Goal: Task Accomplishment & Management: Manage account settings

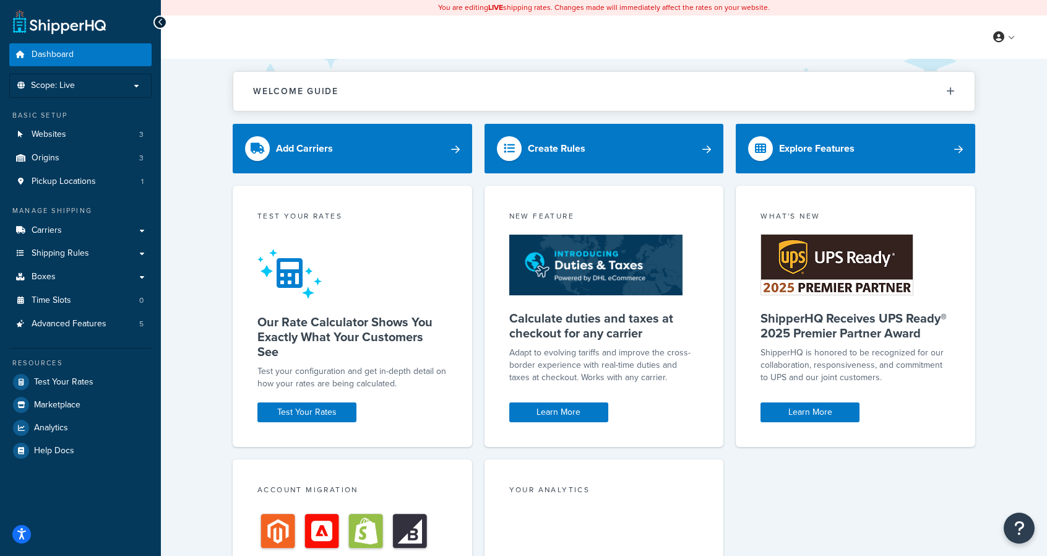
click at [61, 224] on link "Carriers" at bounding box center [80, 230] width 142 height 23
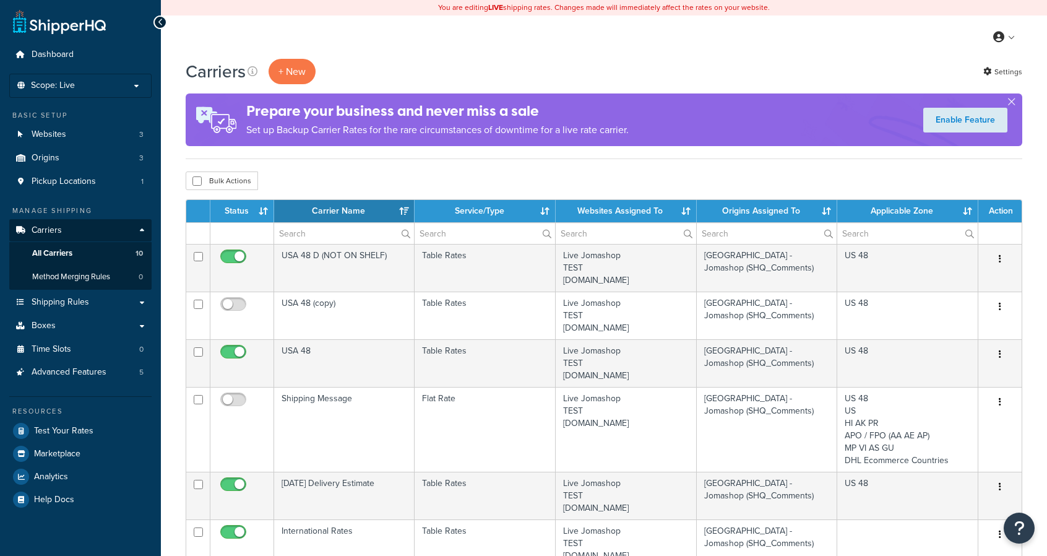
select select "15"
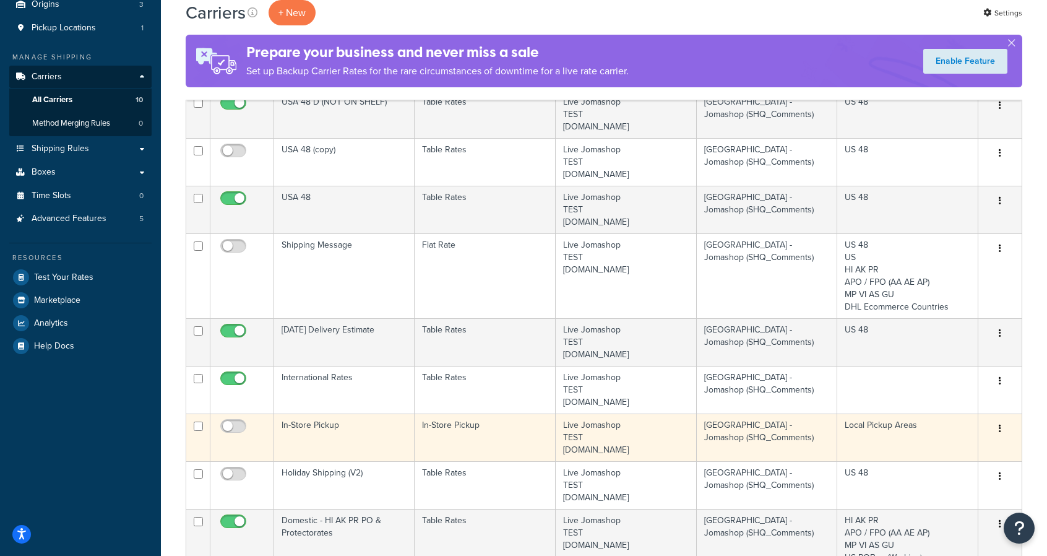
scroll to position [162, 0]
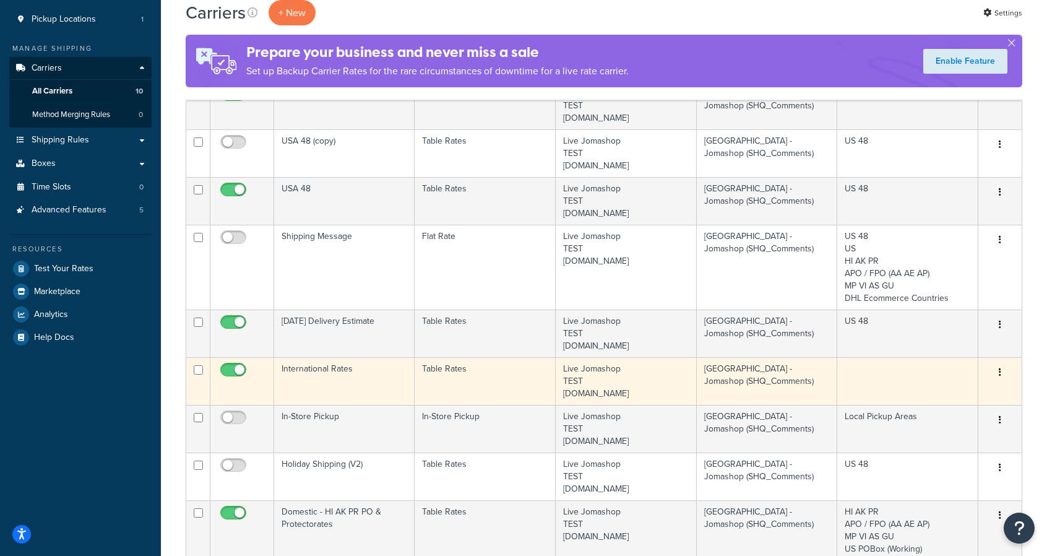
click at [1002, 374] on button "button" at bounding box center [999, 373] width 17 height 20
click at [956, 394] on link "Edit" at bounding box center [950, 395] width 98 height 25
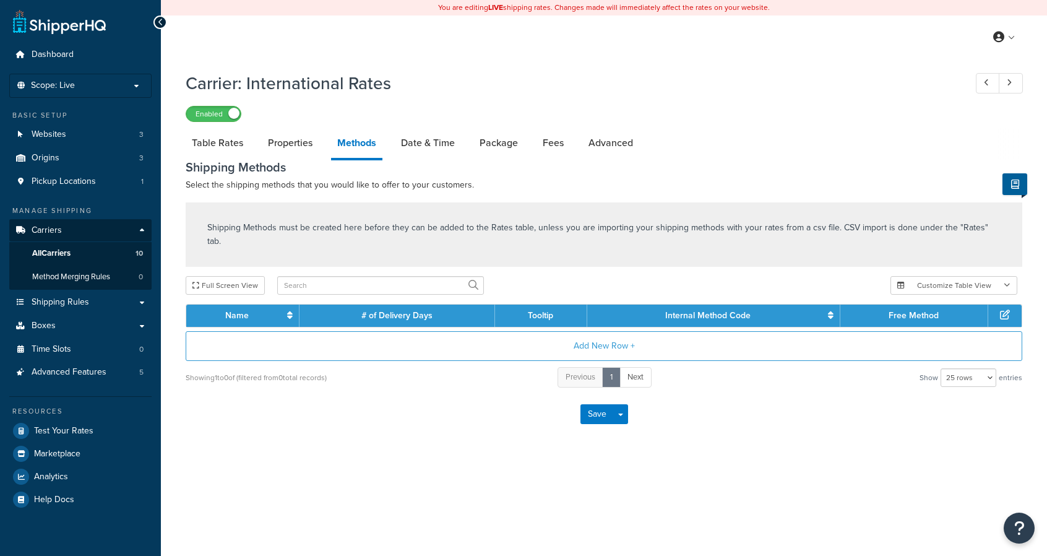
select select "25"
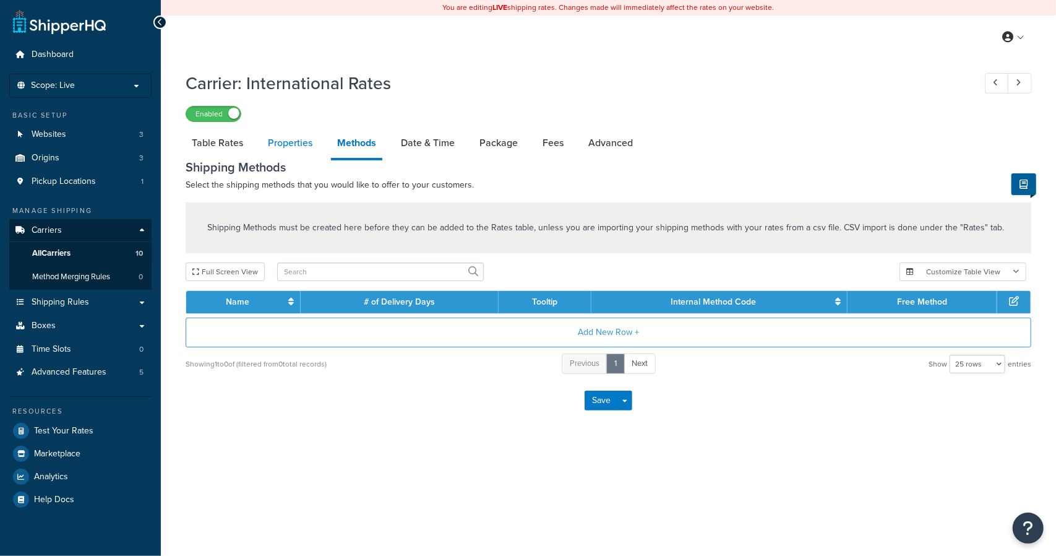
click at [303, 141] on link "Properties" at bounding box center [290, 143] width 57 height 30
select select "HIGHEST"
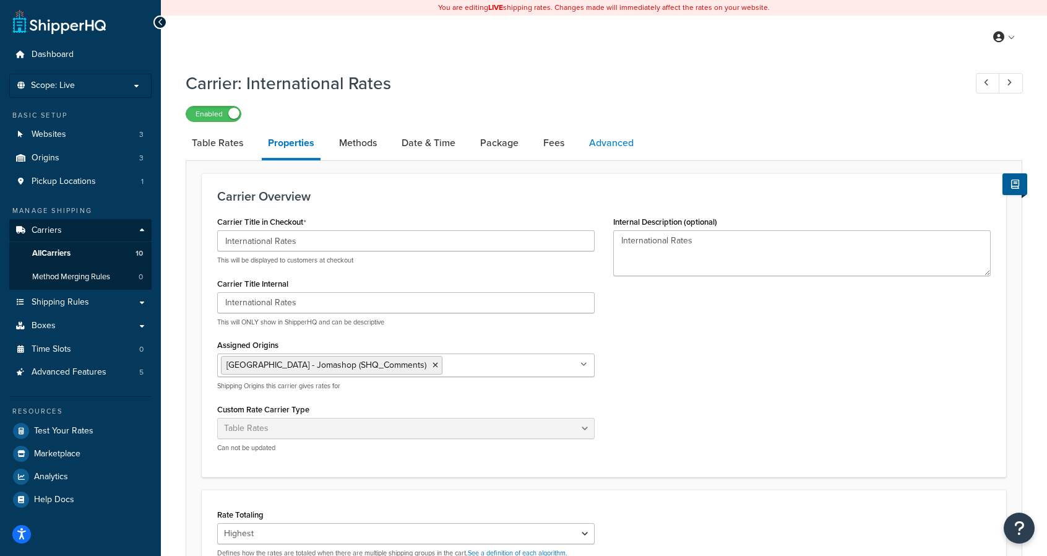
drag, startPoint x: 556, startPoint y: 148, endPoint x: 593, endPoint y: 142, distance: 37.7
click at [556, 148] on link "Fees" at bounding box center [553, 143] width 33 height 30
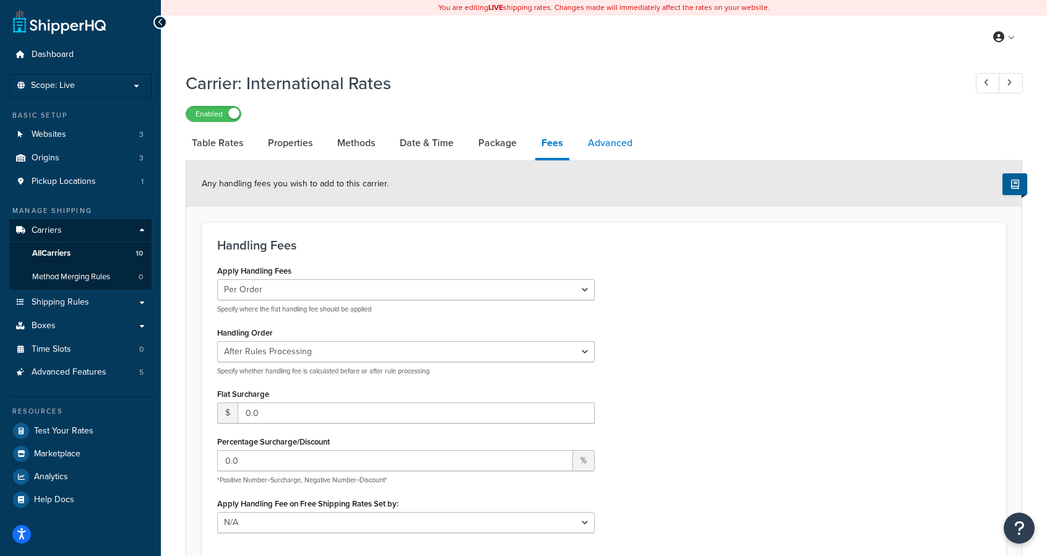
click at [606, 143] on link "Advanced" at bounding box center [610, 143] width 57 height 30
select select "false"
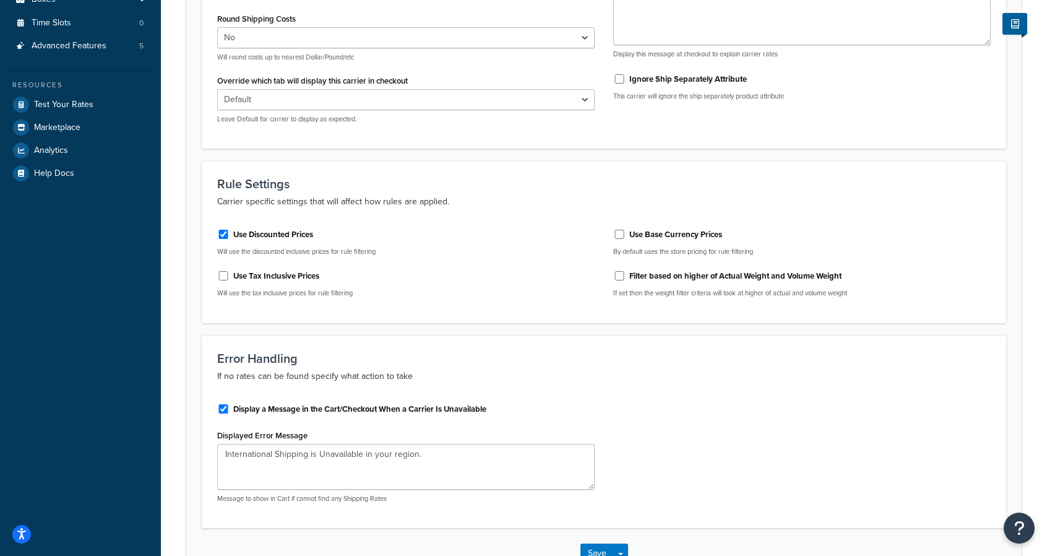
click at [254, 408] on label "Display a Message in the Cart/Checkout When a Carrier Is Unavailable" at bounding box center [359, 408] width 253 height 11
click at [230, 408] on input "Display a Message in the Cart/Checkout When a Carrier Is Unavailable" at bounding box center [223, 408] width 12 height 9
checkbox input "false"
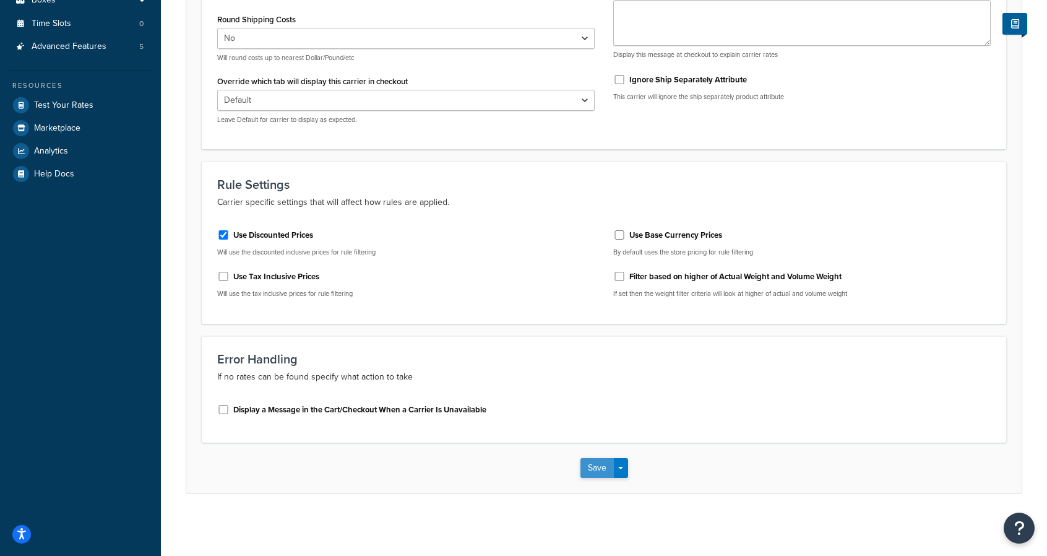
click at [590, 473] on button "Save" at bounding box center [596, 468] width 33 height 20
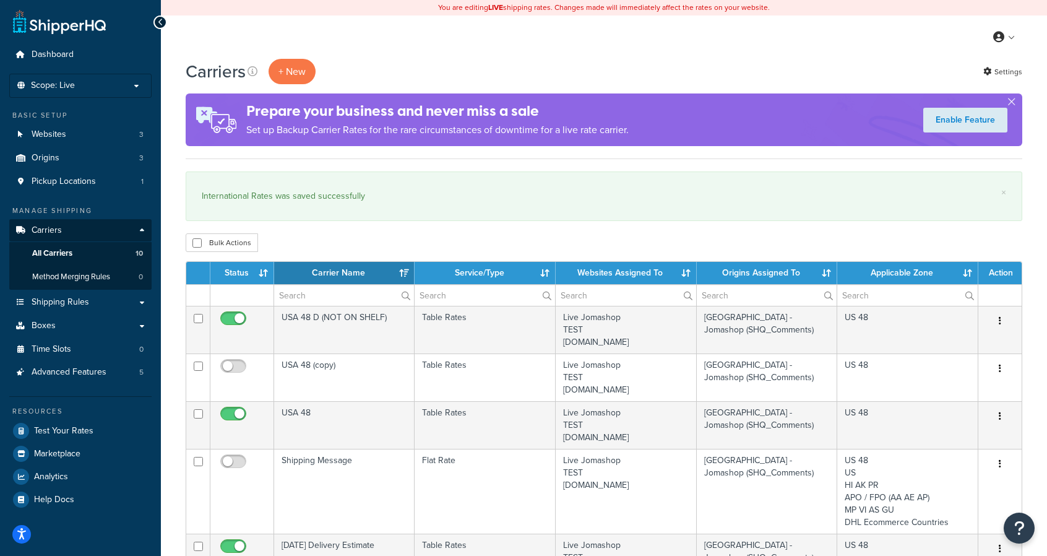
select select "15"
